Goal: Task Accomplishment & Management: Use online tool/utility

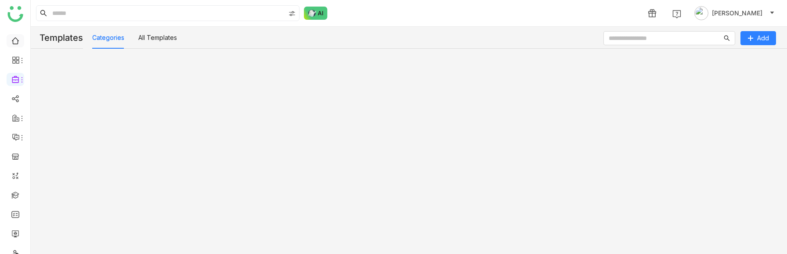
click at [14, 44] on link at bounding box center [15, 39] width 8 height 7
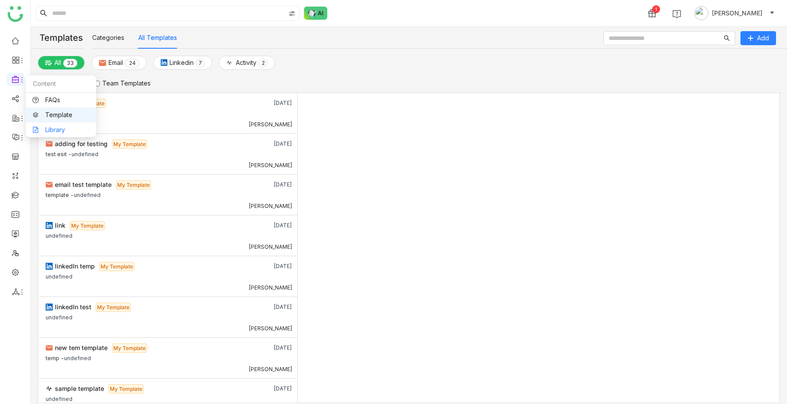
click at [48, 131] on link "Library" at bounding box center [60, 130] width 57 height 6
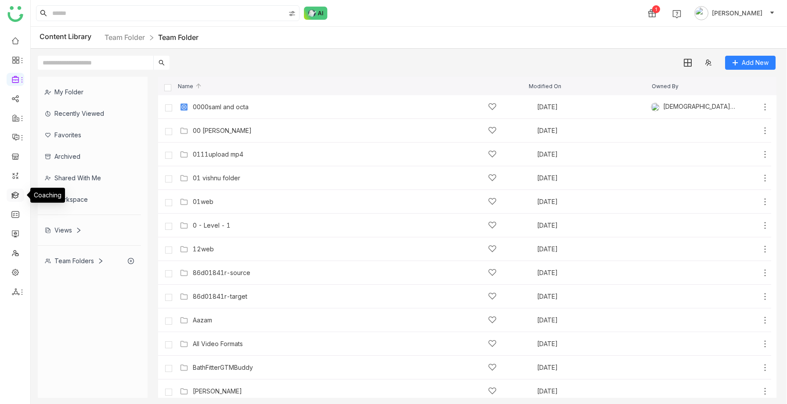
click at [17, 194] on link at bounding box center [15, 194] width 8 height 7
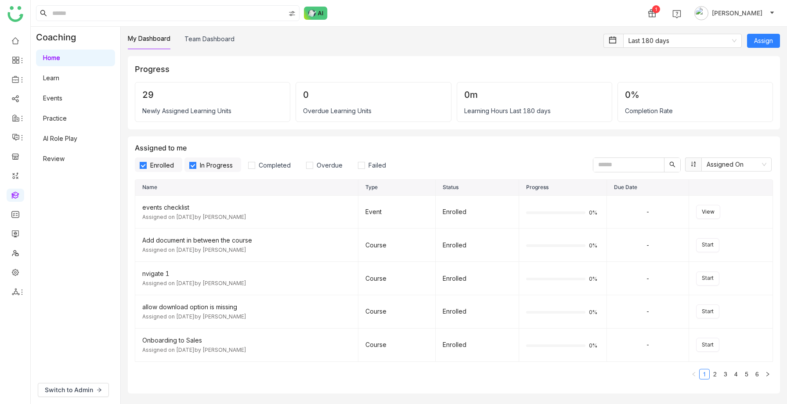
click at [63, 122] on link "Practice" at bounding box center [55, 118] width 24 height 7
click at [62, 122] on link "Practice" at bounding box center [55, 118] width 24 height 7
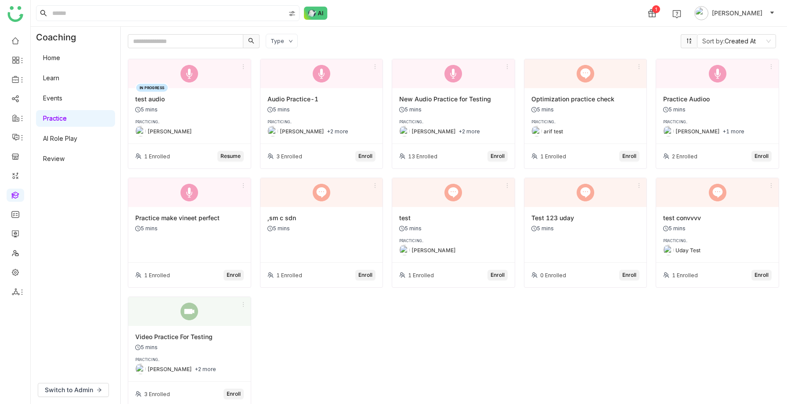
click at [181, 114] on div "IN PROGRESS test audio 5 mins PRACTICING.. [PERSON_NAME]" at bounding box center [189, 116] width 122 height 56
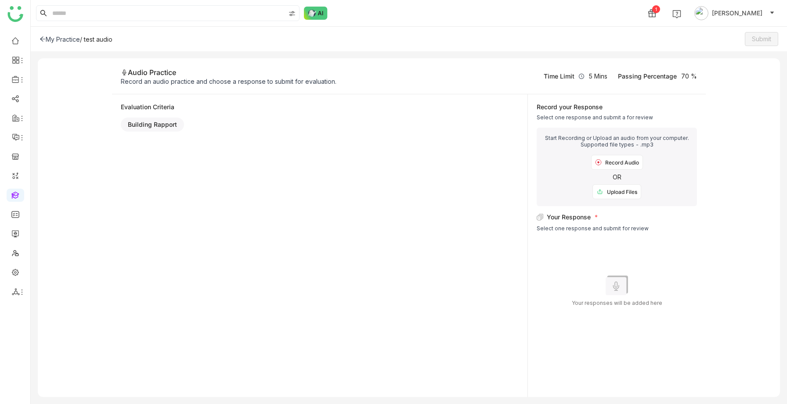
click at [627, 160] on div "Record Audio" at bounding box center [617, 162] width 52 height 15
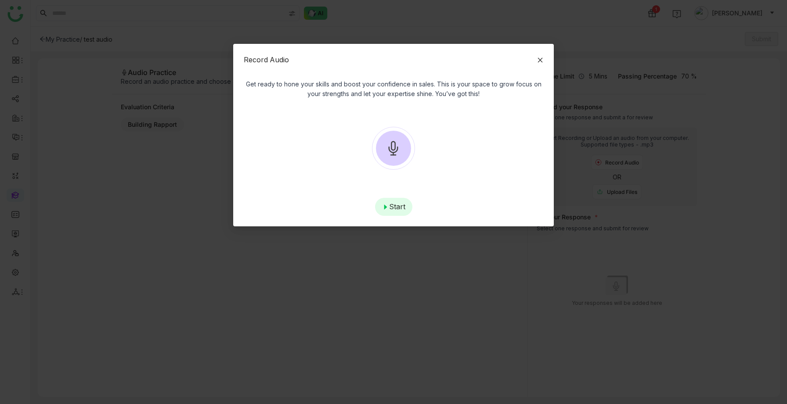
click at [391, 211] on div "Start" at bounding box center [393, 207] width 37 height 18
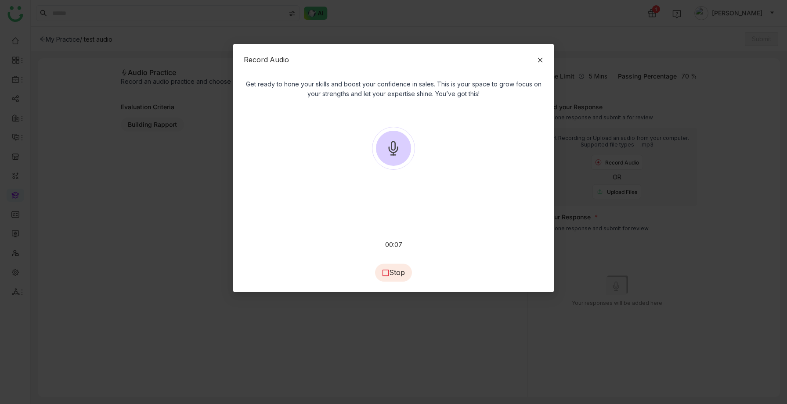
click at [399, 267] on div "Stop" at bounding box center [393, 273] width 37 height 18
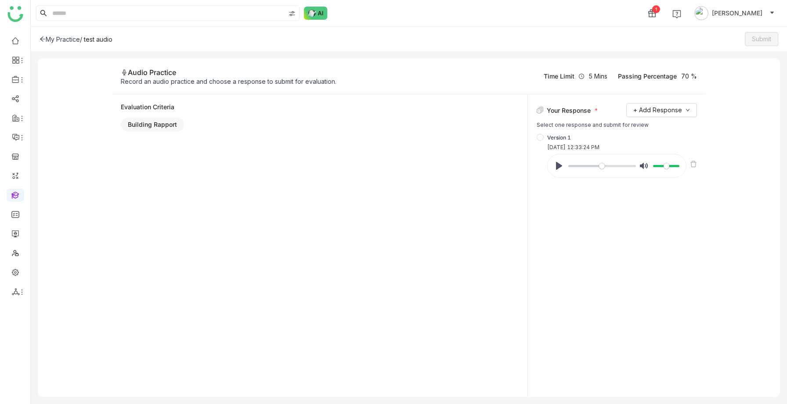
click at [345, 127] on div "Building Rapport" at bounding box center [320, 127] width 398 height 18
click at [767, 43] on span "Submit" at bounding box center [761, 39] width 19 height 10
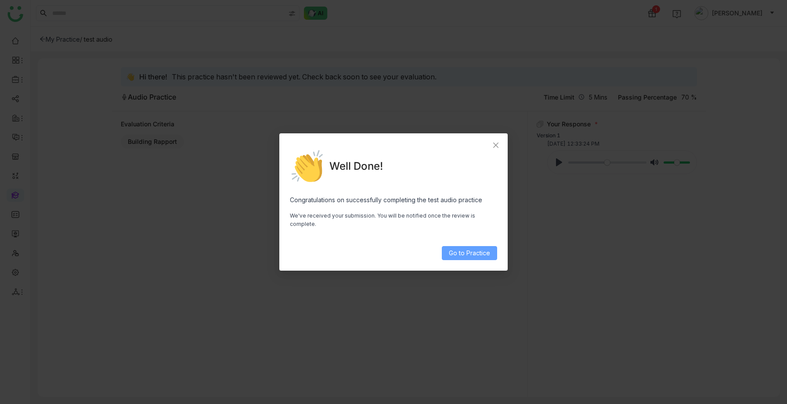
click at [474, 249] on span "Go to Practice" at bounding box center [469, 253] width 41 height 10
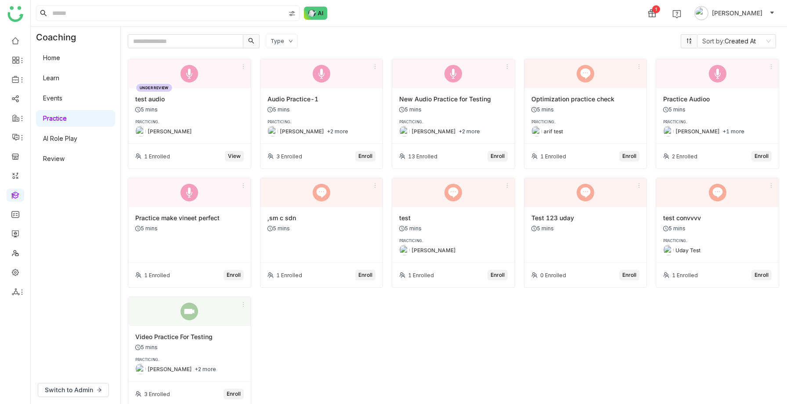
click at [225, 115] on div "UNDER REVIEW test audio 5 mins PRACTICING.. [PERSON_NAME]" at bounding box center [189, 116] width 122 height 56
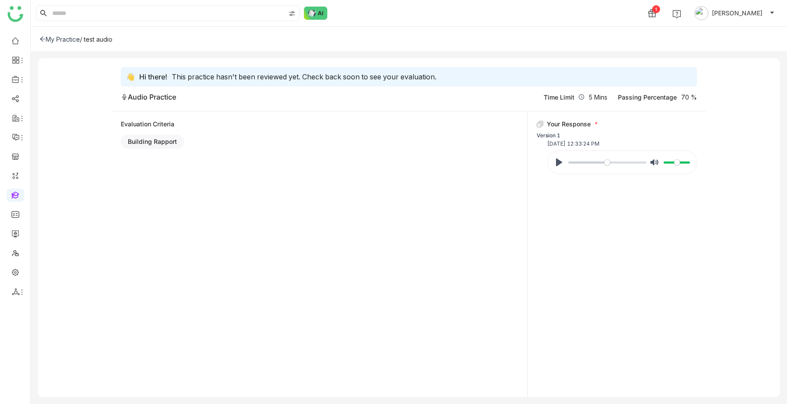
click at [42, 39] on icon at bounding box center [43, 39] width 6 height 6
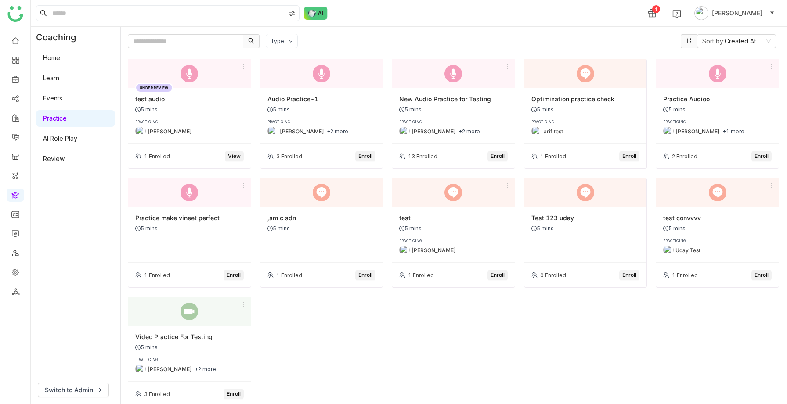
click at [363, 155] on span "Enroll" at bounding box center [365, 156] width 14 height 8
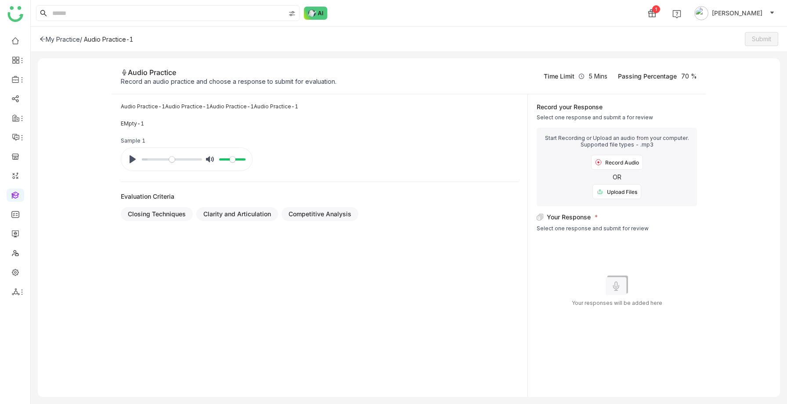
click at [612, 164] on div "Record Audio" at bounding box center [617, 162] width 52 height 15
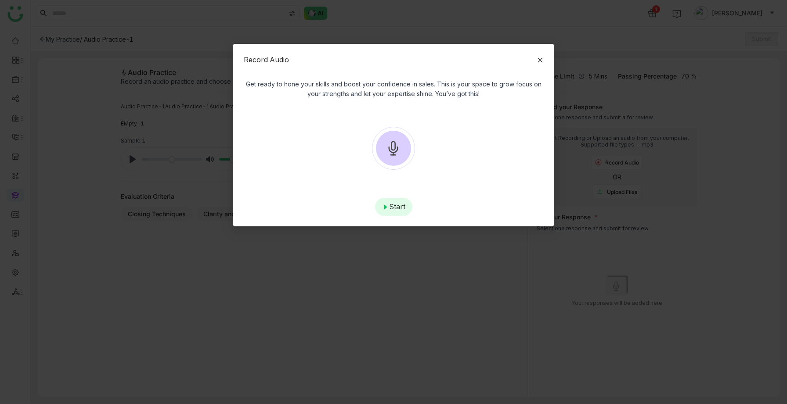
click at [400, 153] on img at bounding box center [393, 148] width 71 height 71
click at [389, 203] on div "Start" at bounding box center [393, 207] width 37 height 18
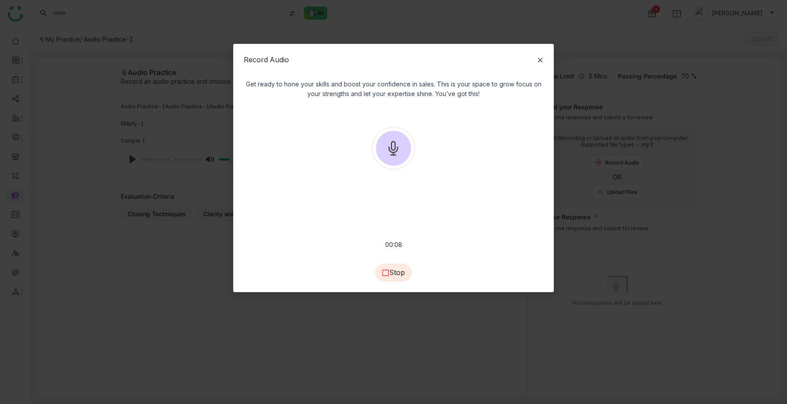
click at [393, 276] on div "Stop" at bounding box center [393, 273] width 37 height 18
